Goal: Task Accomplishment & Management: Use online tool/utility

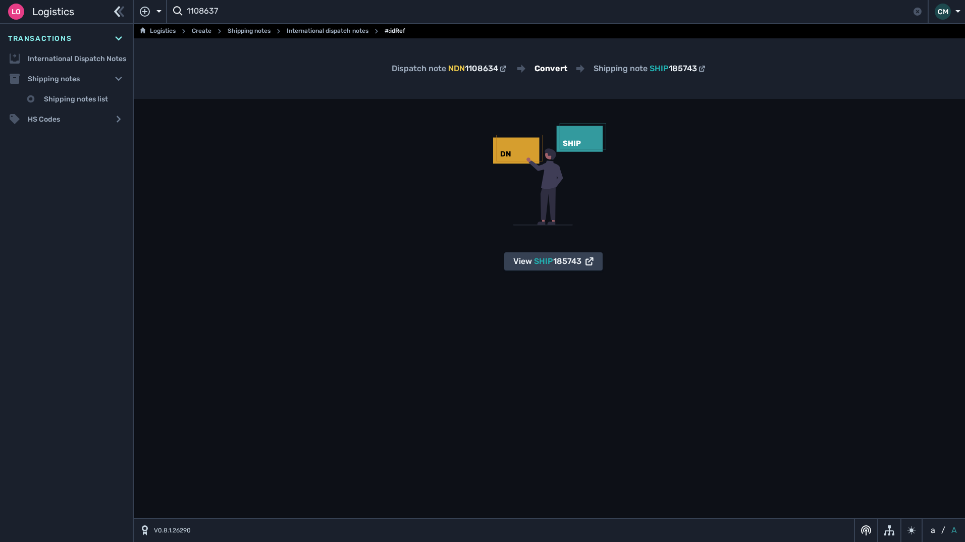
type input "1108637"
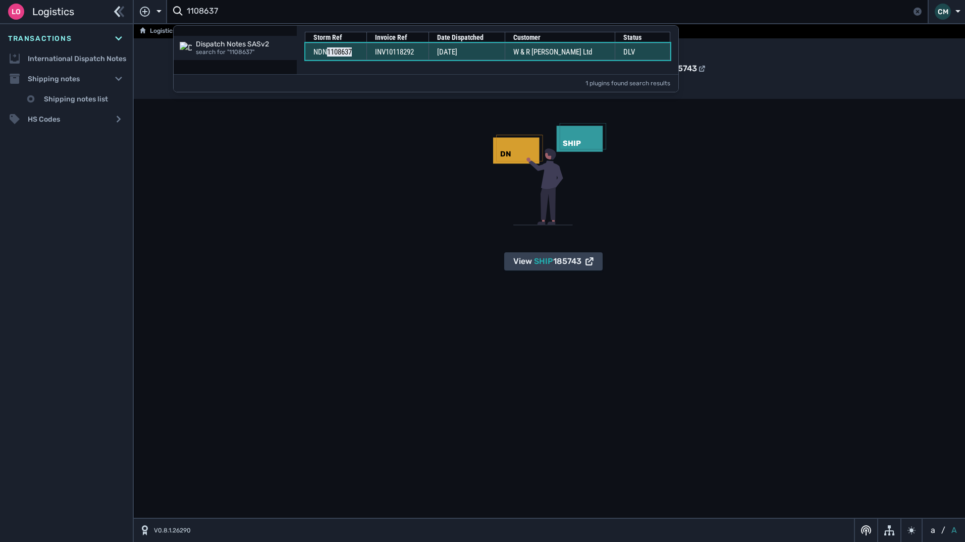
click at [534, 54] on td "W & R [PERSON_NAME] Ltd" at bounding box center [560, 51] width 110 height 17
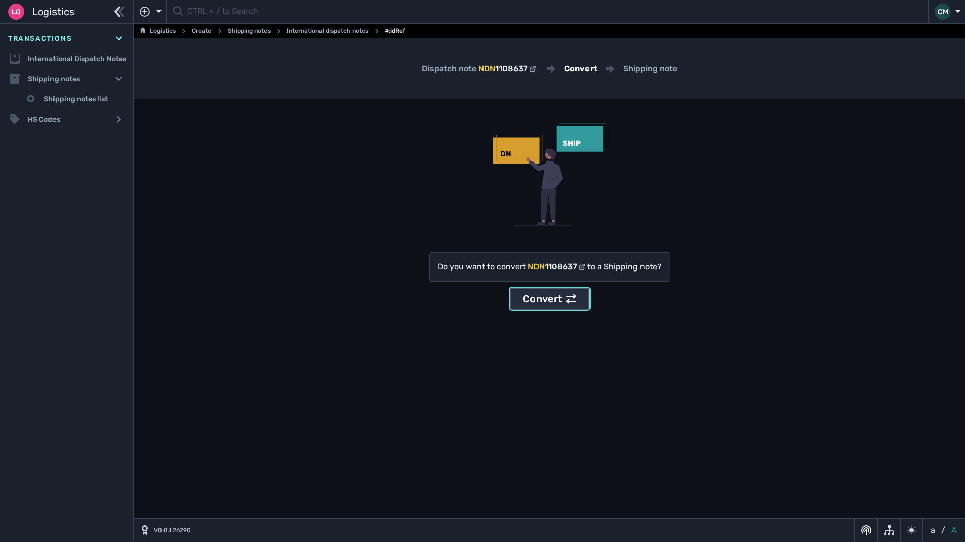
click at [563, 304] on div "Convert" at bounding box center [550, 298] width 54 height 15
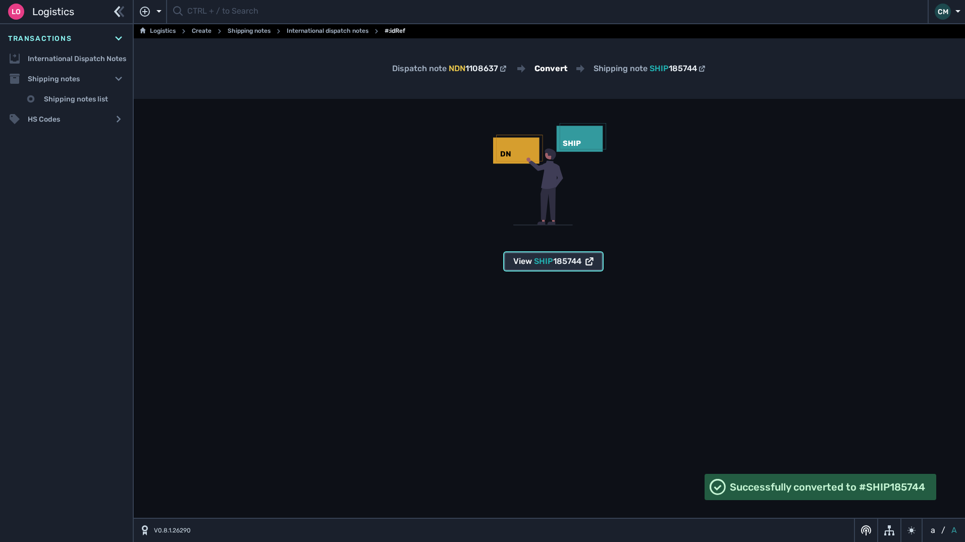
click at [552, 263] on span "SHIP" at bounding box center [543, 261] width 19 height 10
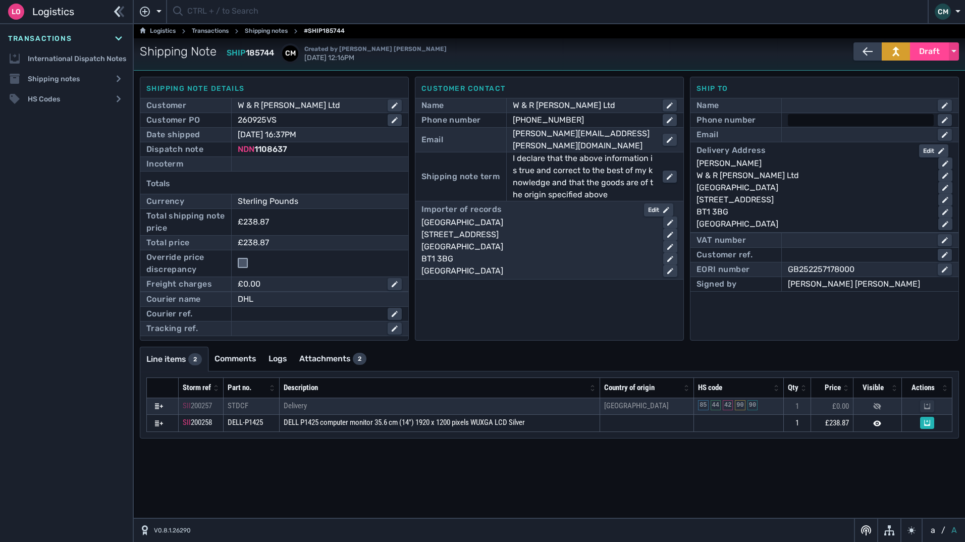
click at [815, 121] on div at bounding box center [861, 120] width 146 height 12
paste input "mark.mitchell@wrbarnett.com - ⁠07737585489"
drag, startPoint x: 899, startPoint y: 121, endPoint x: 546, endPoint y: 122, distance: 353.3
click at [546, 122] on div "Shipping note details Customer W & R Barnett Ltd Customer PO 260925VS Date ship…" at bounding box center [549, 209] width 819 height 264
type input "⁠07737585489"
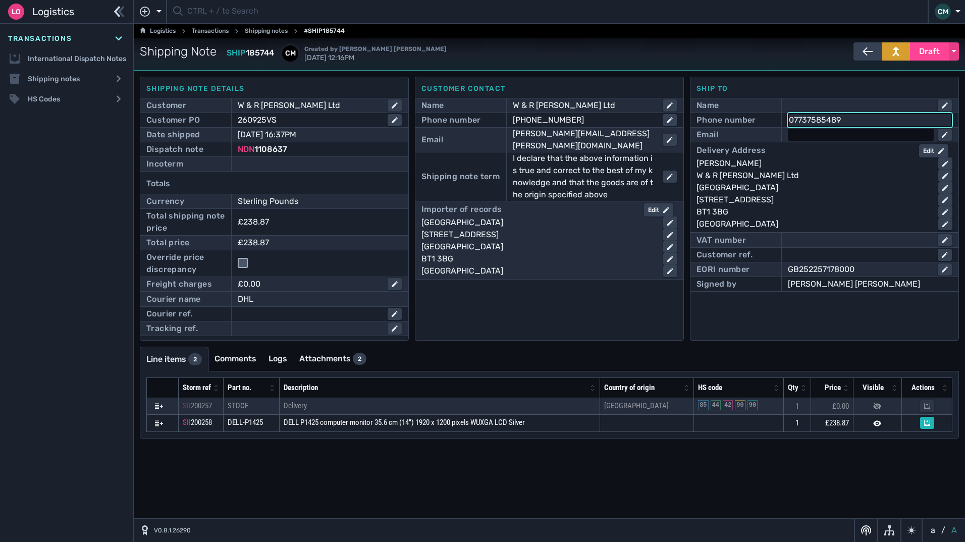
click at [808, 141] on div at bounding box center [861, 135] width 146 height 12
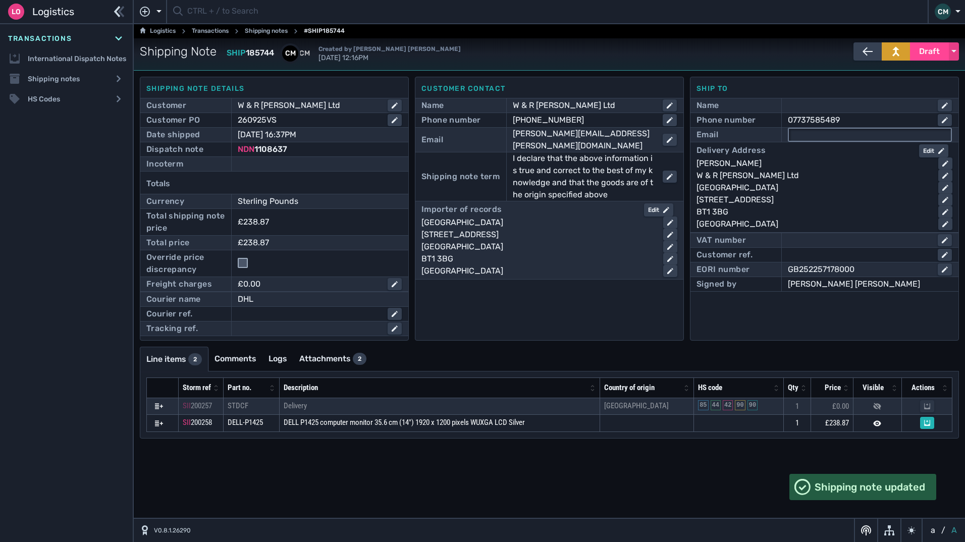
paste input "mark.mitchell@wrbarnett.com -"
type input "mark.mitchell@wrbarnett.com"
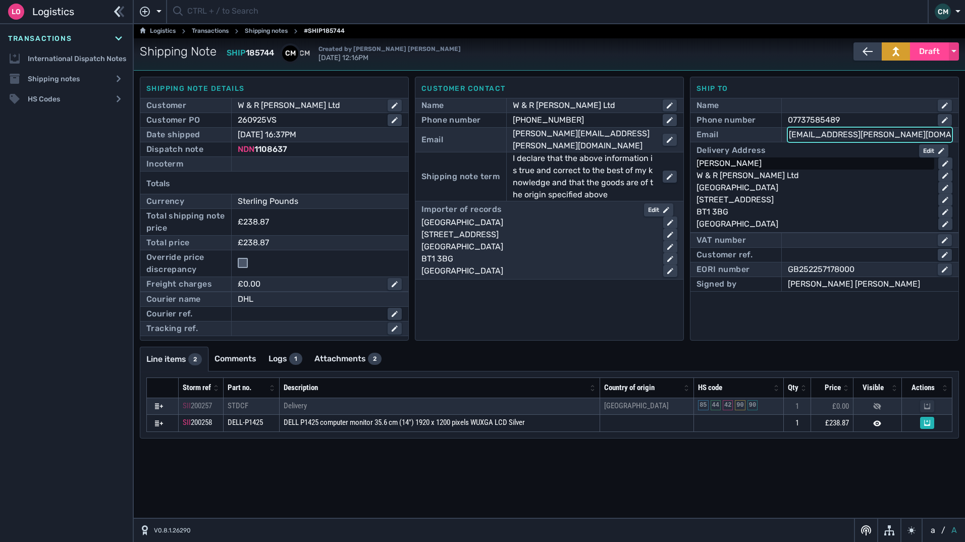
click at [791, 166] on div "Vincent Shannon" at bounding box center [814, 163] width 234 height 12
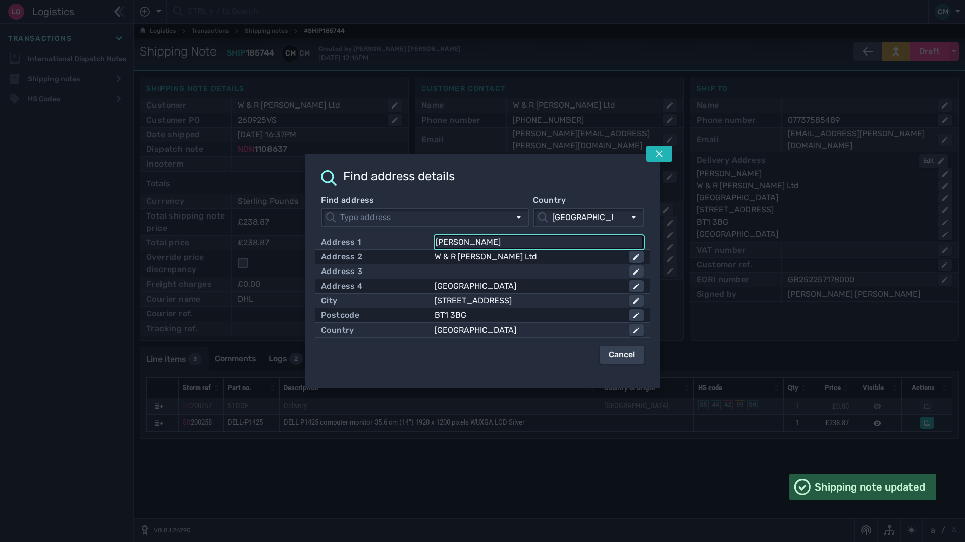
drag, startPoint x: 522, startPoint y: 240, endPoint x: 336, endPoint y: 228, distance: 186.7
click at [341, 231] on div "Find address Country United Kingdom United Kingdom Address 1 Vincent Shannon Ad…" at bounding box center [482, 279] width 323 height 170
click at [657, 154] on icon at bounding box center [659, 154] width 8 height 8
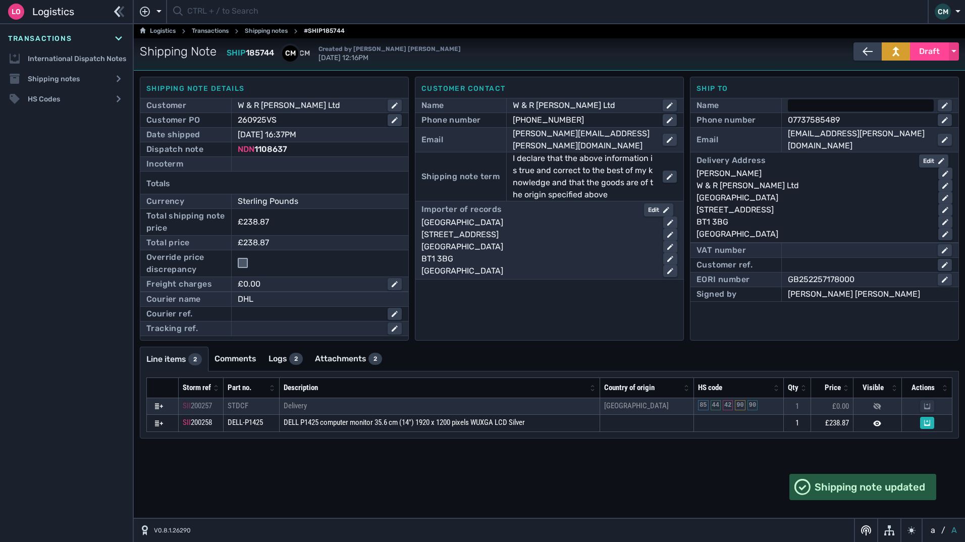
click at [820, 104] on div at bounding box center [861, 105] width 146 height 12
paste input "Vincent Shannon"
type input "Vincent Shannon"
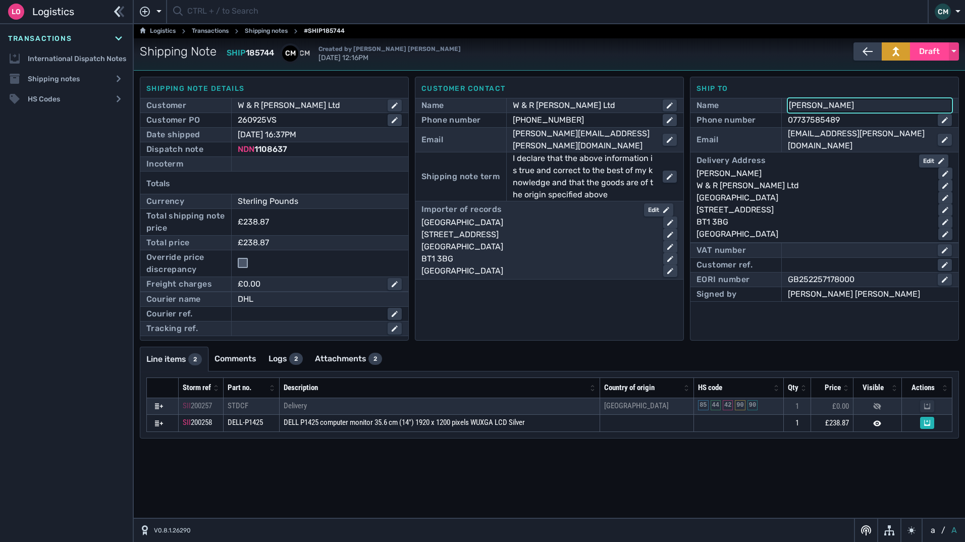
click at [258, 164] on div at bounding box center [320, 164] width 164 height 12
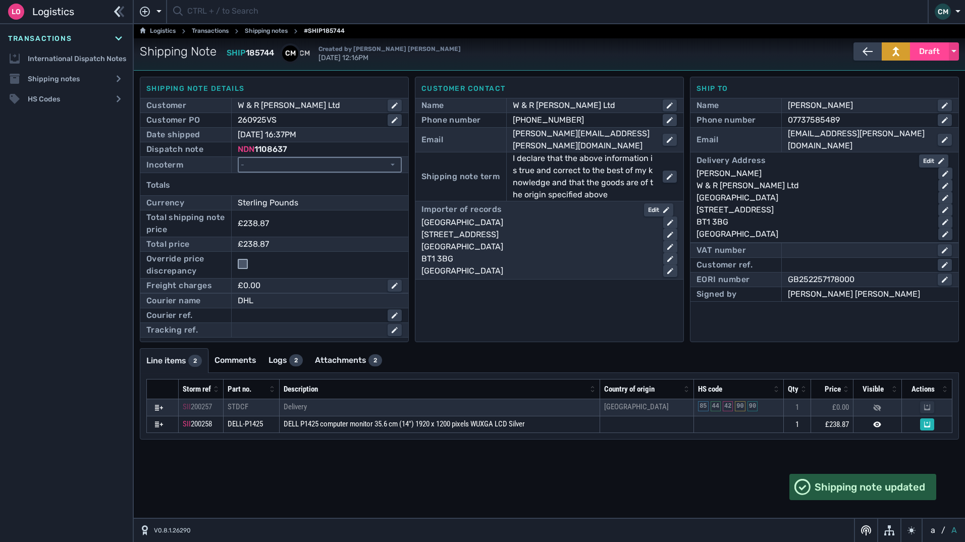
click at [277, 162] on select "- Ex Works - EXW Free Carrier - FCA Carriage Paid To - CPT Carriage Insurance P…" at bounding box center [320, 165] width 162 height 14
select select "[object Object]"
click at [239, 158] on select "- Ex Works - EXW Free Carrier - FCA Carriage Paid To - CPT Carriage Insurance P…" at bounding box center [320, 165] width 162 height 14
click at [665, 207] on icon at bounding box center [666, 210] width 6 height 6
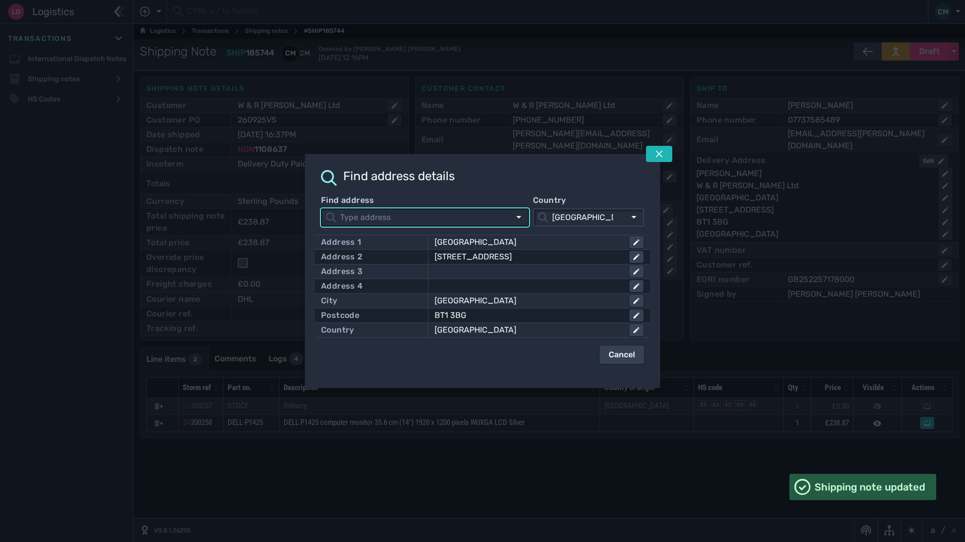
click at [529, 235] on div "Address 1 Clarendon House" at bounding box center [482, 242] width 323 height 14
click at [535, 247] on div "Clarendon House" at bounding box center [528, 242] width 187 height 12
click at [535, 247] on input "Clarendon House" at bounding box center [539, 242] width 207 height 12
click button "submit" at bounding box center [0, 0] width 0 height 0
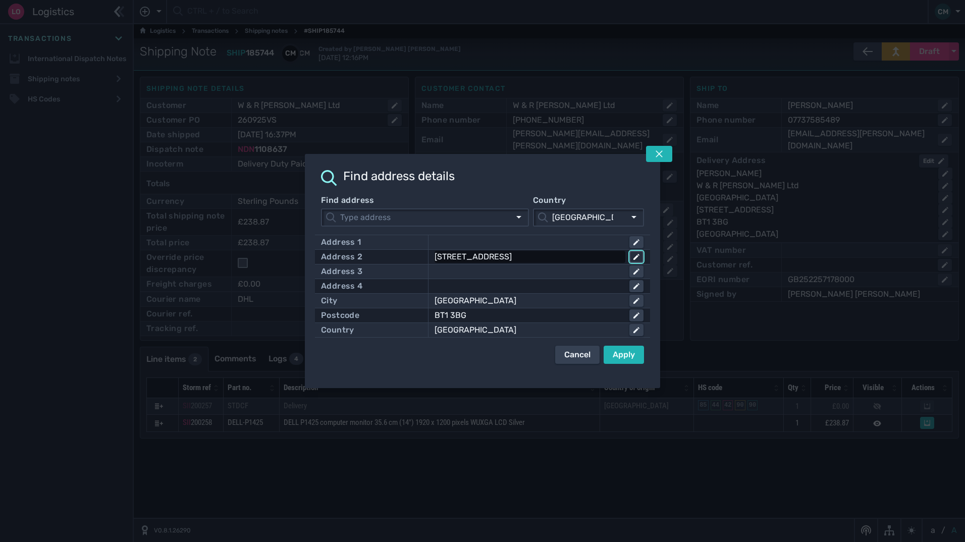
click at [630, 258] on button at bounding box center [636, 257] width 14 height 12
type input "2"
click button "submit" at bounding box center [0, 0] width 0 height 0
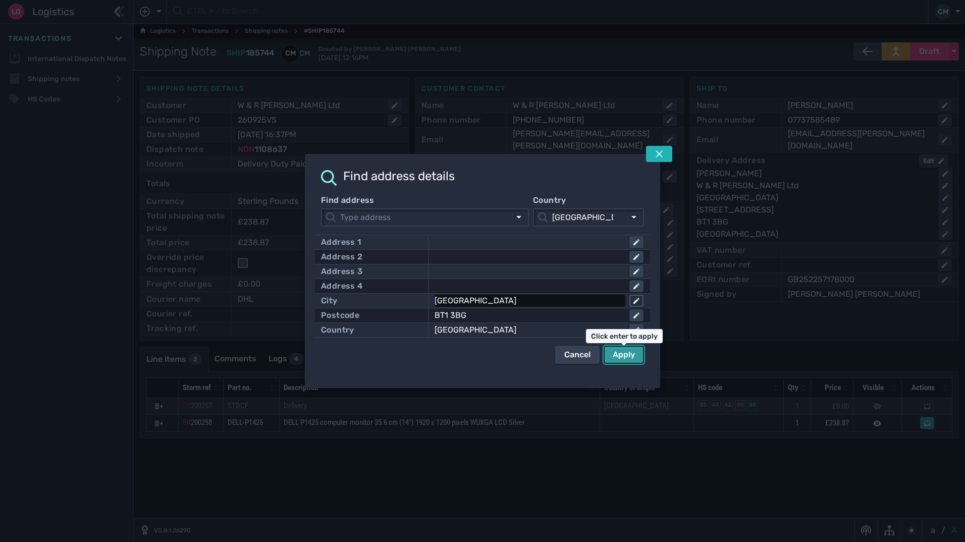
click at [635, 298] on icon at bounding box center [636, 301] width 6 height 6
click at [629, 309] on button at bounding box center [636, 315] width 14 height 12
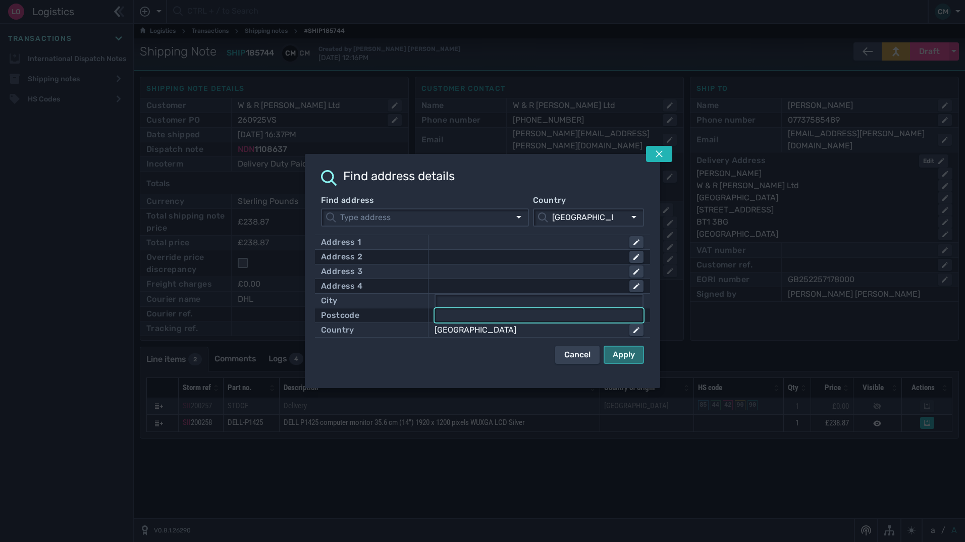
click at [628, 352] on div "Apply" at bounding box center [624, 355] width 22 height 12
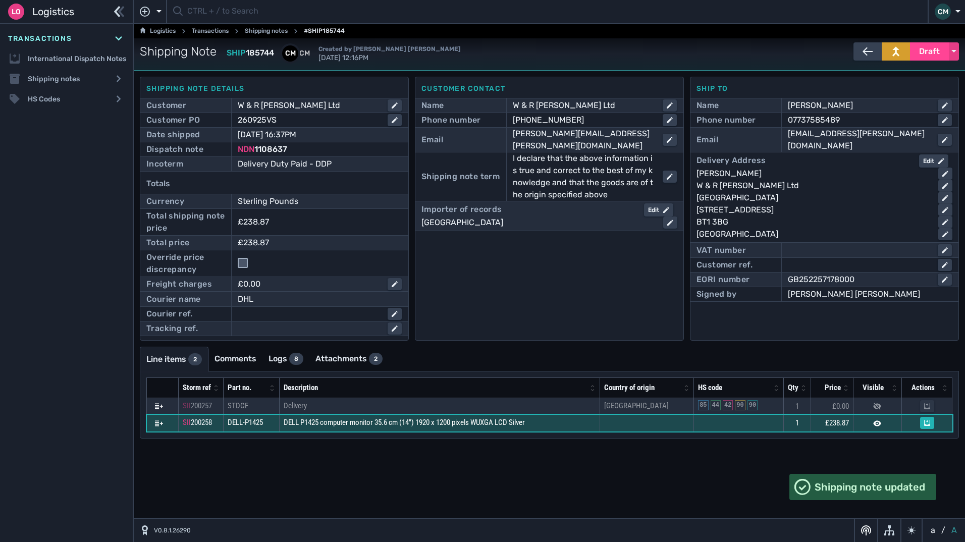
click at [713, 425] on td at bounding box center [739, 423] width 90 height 17
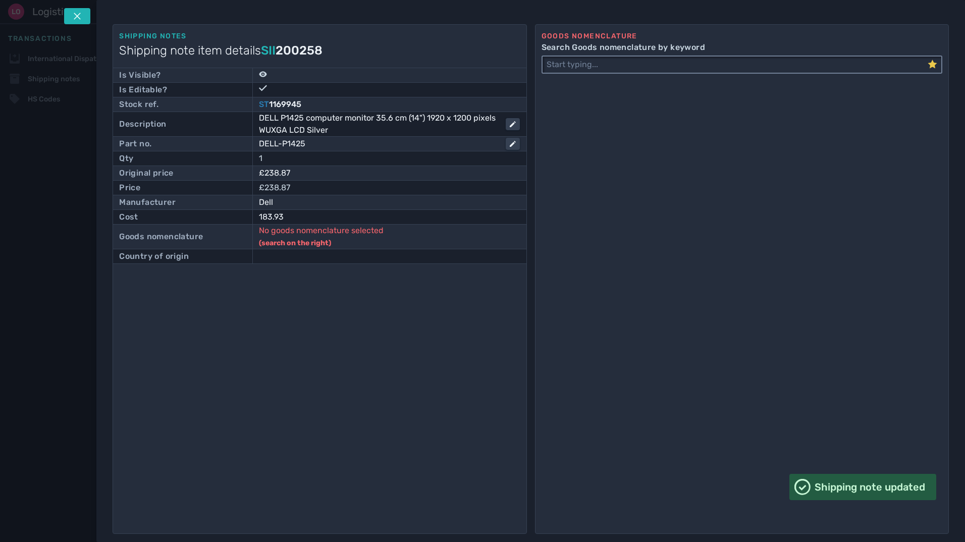
click at [633, 66] on input "Search Goods nomenclature by keyword" at bounding box center [735, 65] width 385 height 16
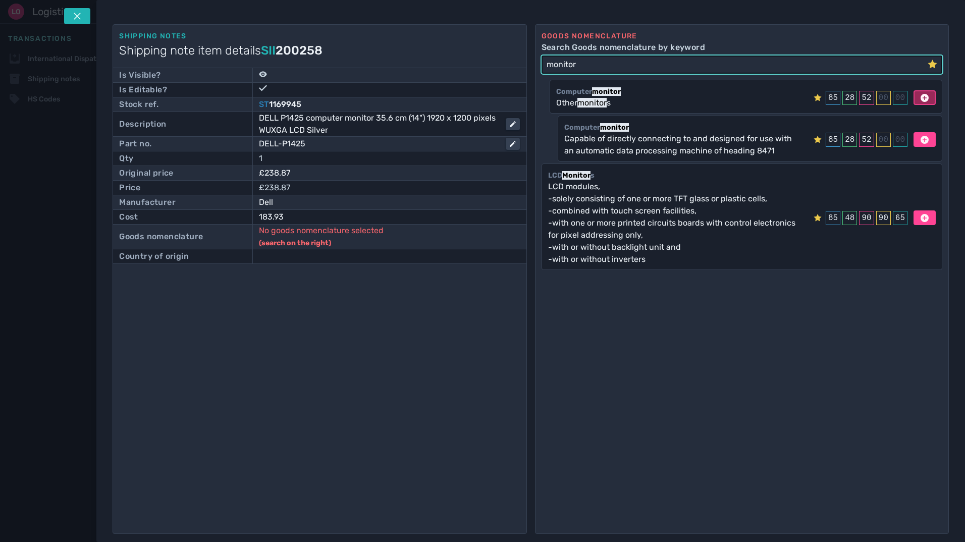
type input "monitor"
click at [921, 96] on icon at bounding box center [925, 98] width 8 height 8
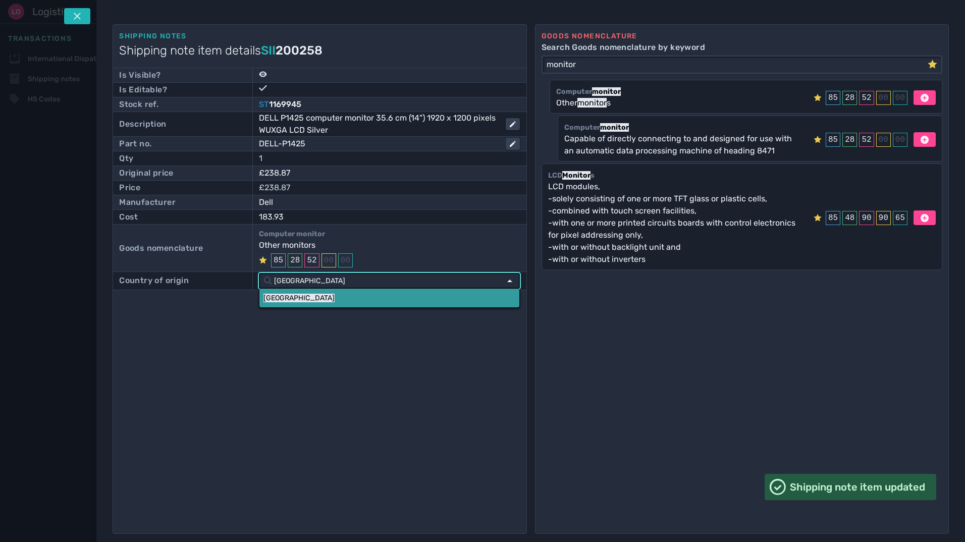
click at [311, 293] on link "China" at bounding box center [389, 298] width 260 height 19
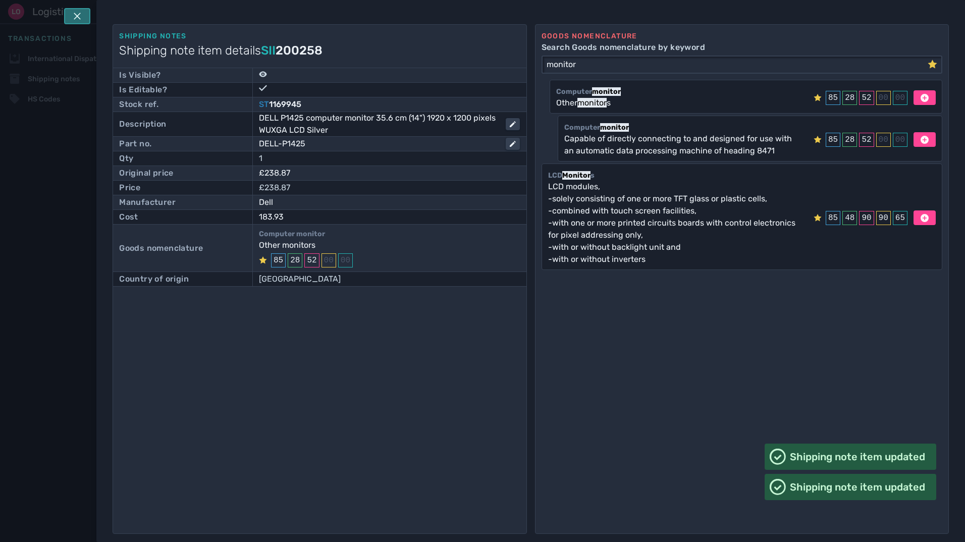
click at [73, 18] on button at bounding box center [77, 16] width 26 height 16
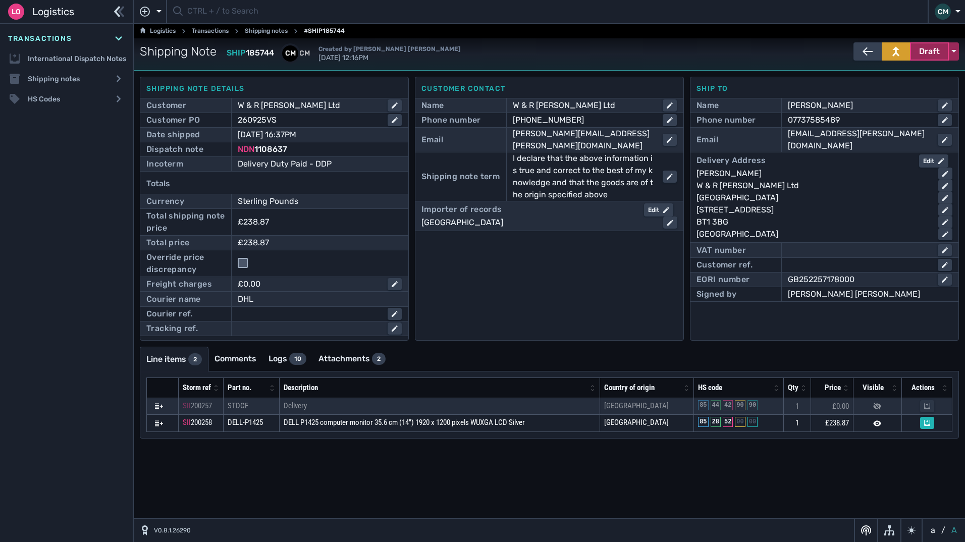
click at [919, 55] on button "Draft" at bounding box center [929, 51] width 39 height 18
click at [896, 75] on div "Dispatched" at bounding box center [911, 73] width 96 height 20
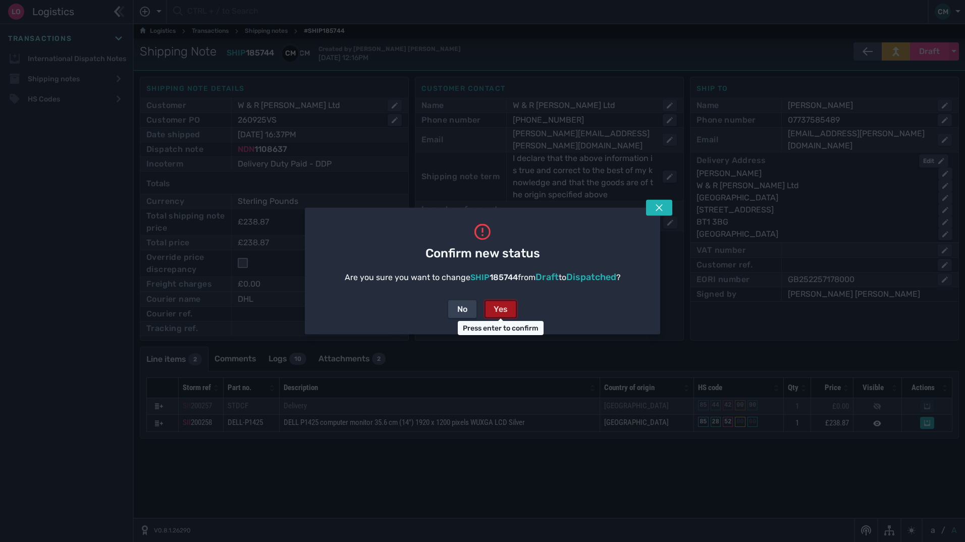
click at [509, 303] on button "Yes" at bounding box center [501, 309] width 32 height 18
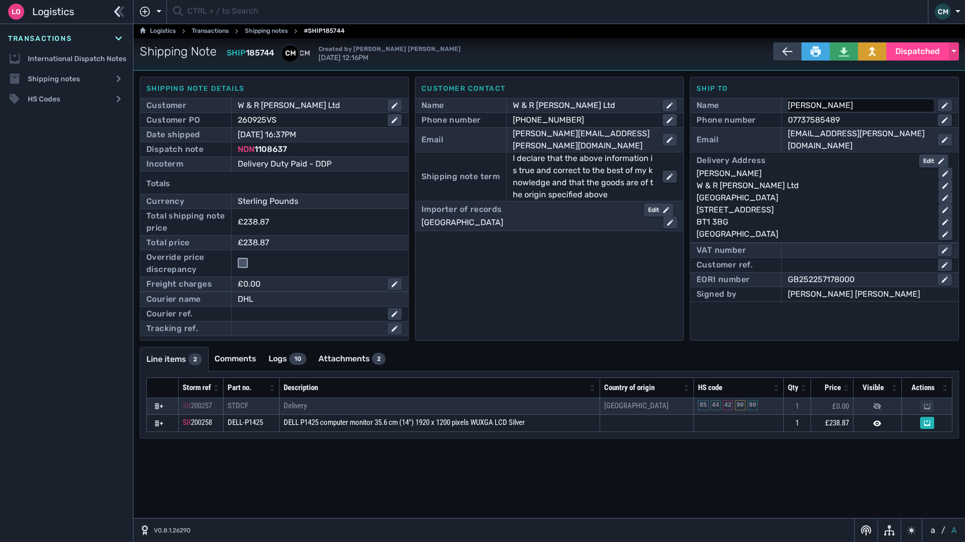
click at [859, 104] on div "Vincent Shannon" at bounding box center [859, 105] width 142 height 12
click at [859, 104] on input "Vincent Shannon" at bounding box center [870, 105] width 162 height 12
click at [775, 180] on div "W & R [PERSON_NAME] Ltd" at bounding box center [814, 186] width 234 height 12
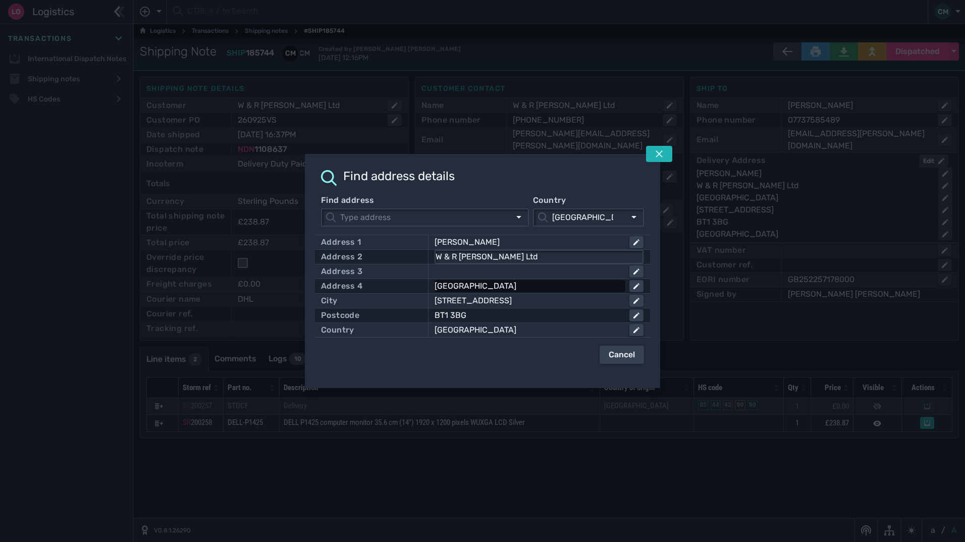
click at [537, 282] on div "Clarendon House" at bounding box center [528, 286] width 187 height 12
click at [537, 282] on input "Clarendon House" at bounding box center [539, 286] width 207 height 12
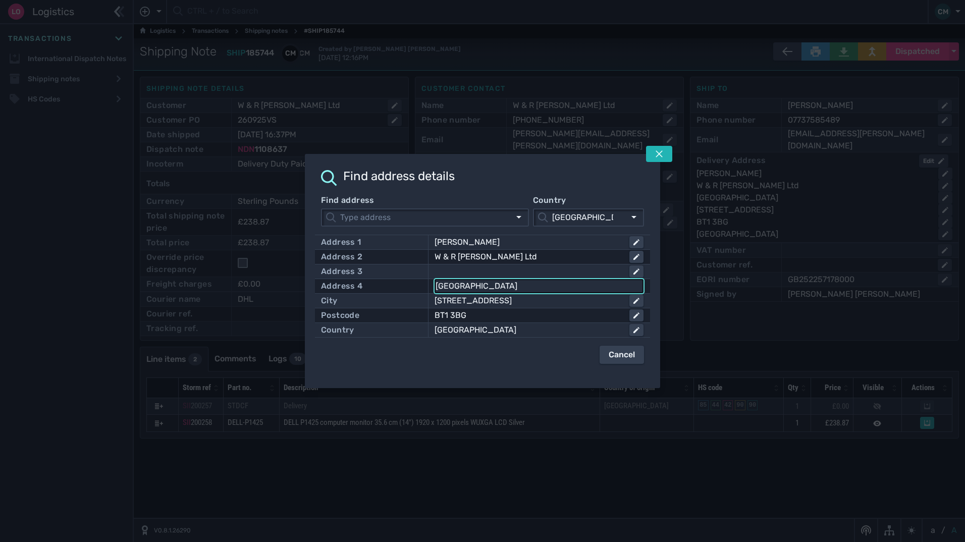
click at [537, 282] on input "Clarendon House" at bounding box center [539, 286] width 207 height 12
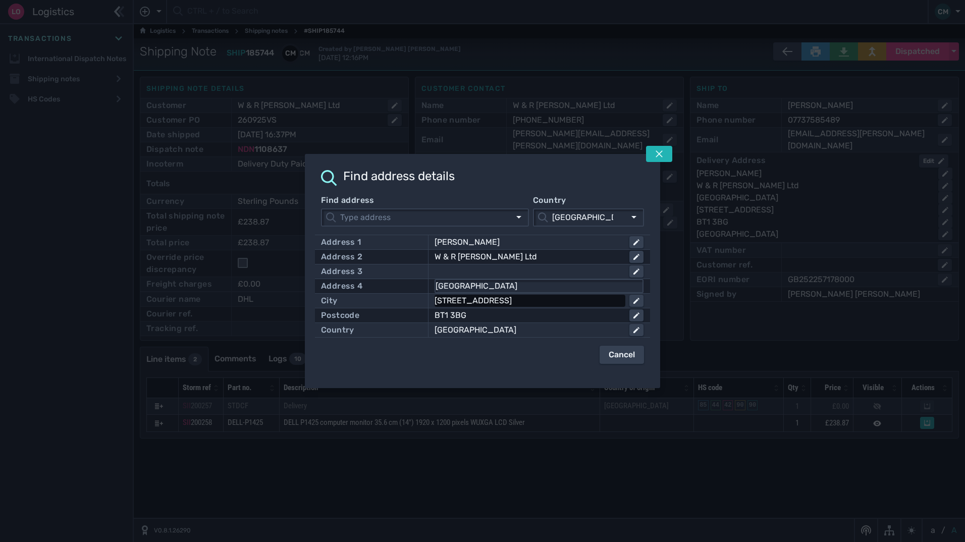
click at [525, 300] on div "23 Clarendon Road" at bounding box center [528, 301] width 187 height 12
click at [525, 300] on input "23 Clarendon Road" at bounding box center [539, 301] width 207 height 12
click at [505, 316] on div "BT1 3BG" at bounding box center [528, 315] width 187 height 12
click at [505, 316] on input "BT1 3BG" at bounding box center [539, 315] width 207 height 12
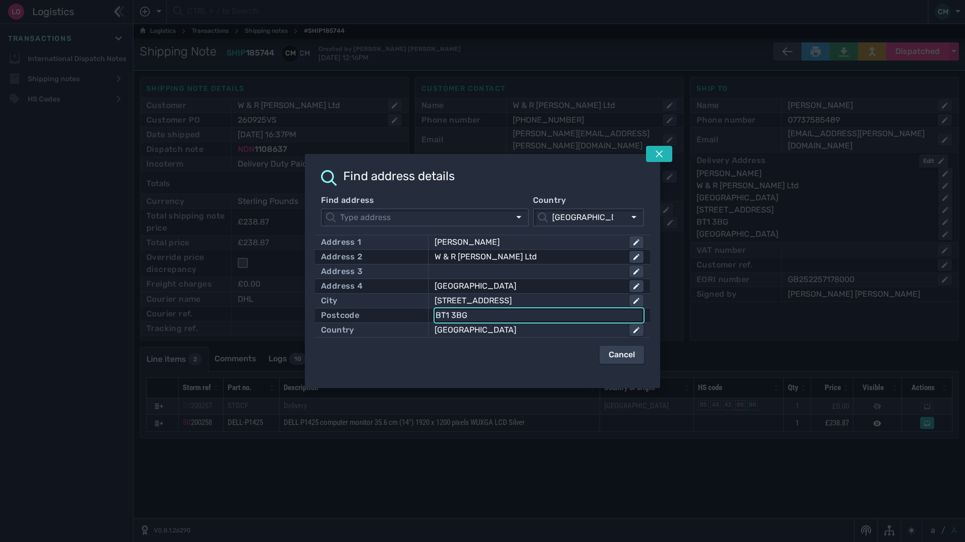
click at [505, 316] on input "BT1 3BG" at bounding box center [539, 315] width 207 height 12
click at [519, 287] on div "Clarendon House" at bounding box center [528, 286] width 187 height 12
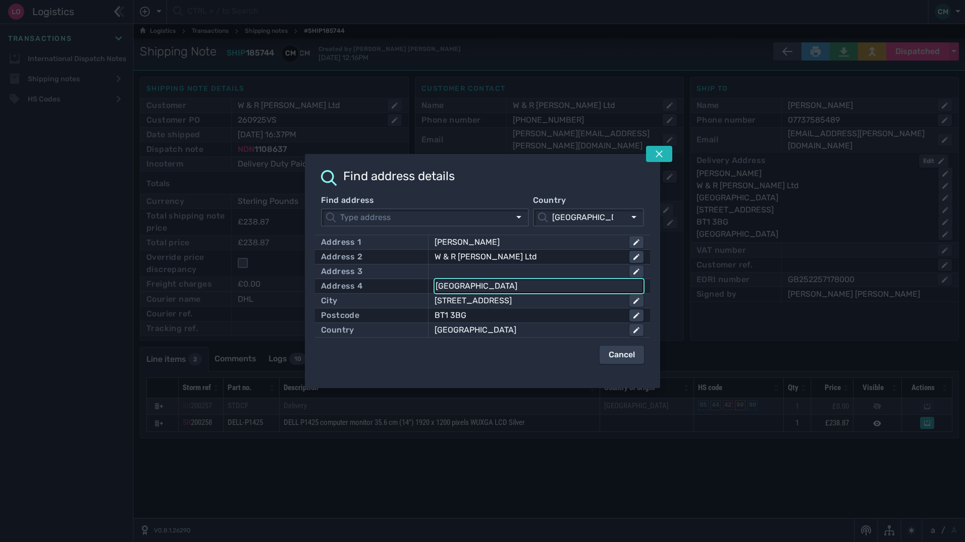
click at [519, 287] on input "Clarendon House" at bounding box center [539, 286] width 207 height 12
click at [656, 158] on button at bounding box center [659, 154] width 26 height 16
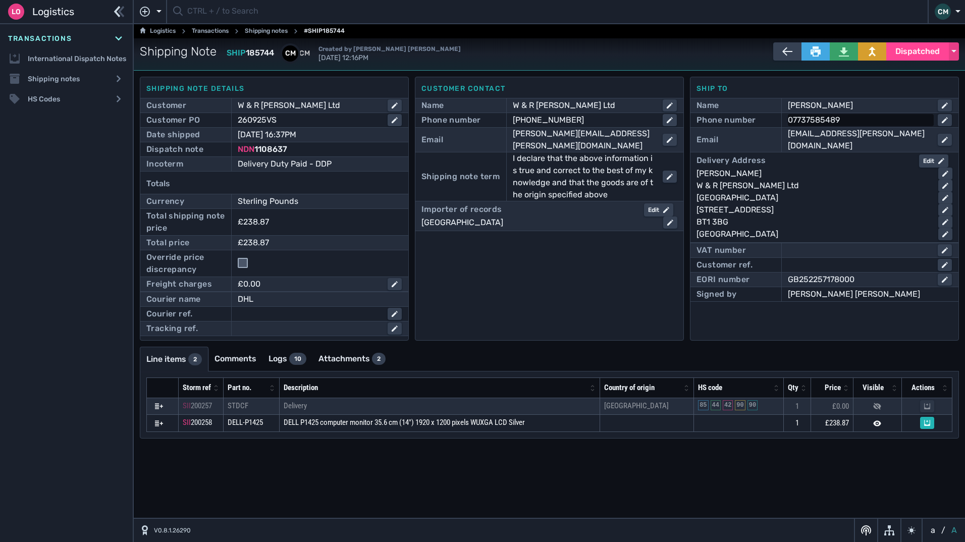
click at [844, 122] on div "⁠07737585489" at bounding box center [859, 120] width 142 height 12
click at [844, 122] on input "⁠07737585489" at bounding box center [870, 120] width 162 height 12
click at [903, 135] on div "mark.mitchell@wrbarnett.com" at bounding box center [859, 140] width 142 height 24
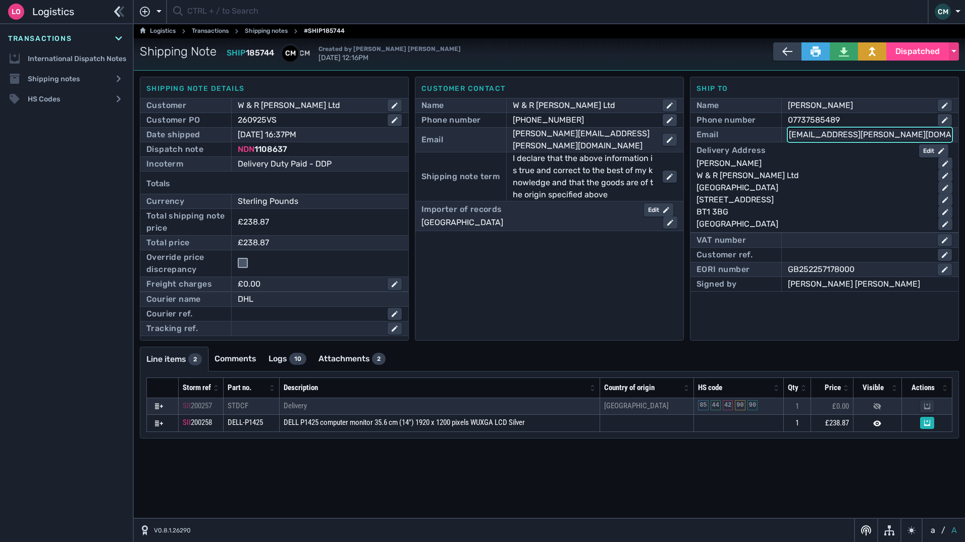
click at [903, 135] on input "mark.mitchell@wrbarnett.com" at bounding box center [870, 135] width 162 height 12
click at [848, 54] on icon at bounding box center [844, 51] width 10 height 10
